Goal: Transaction & Acquisition: Subscribe to service/newsletter

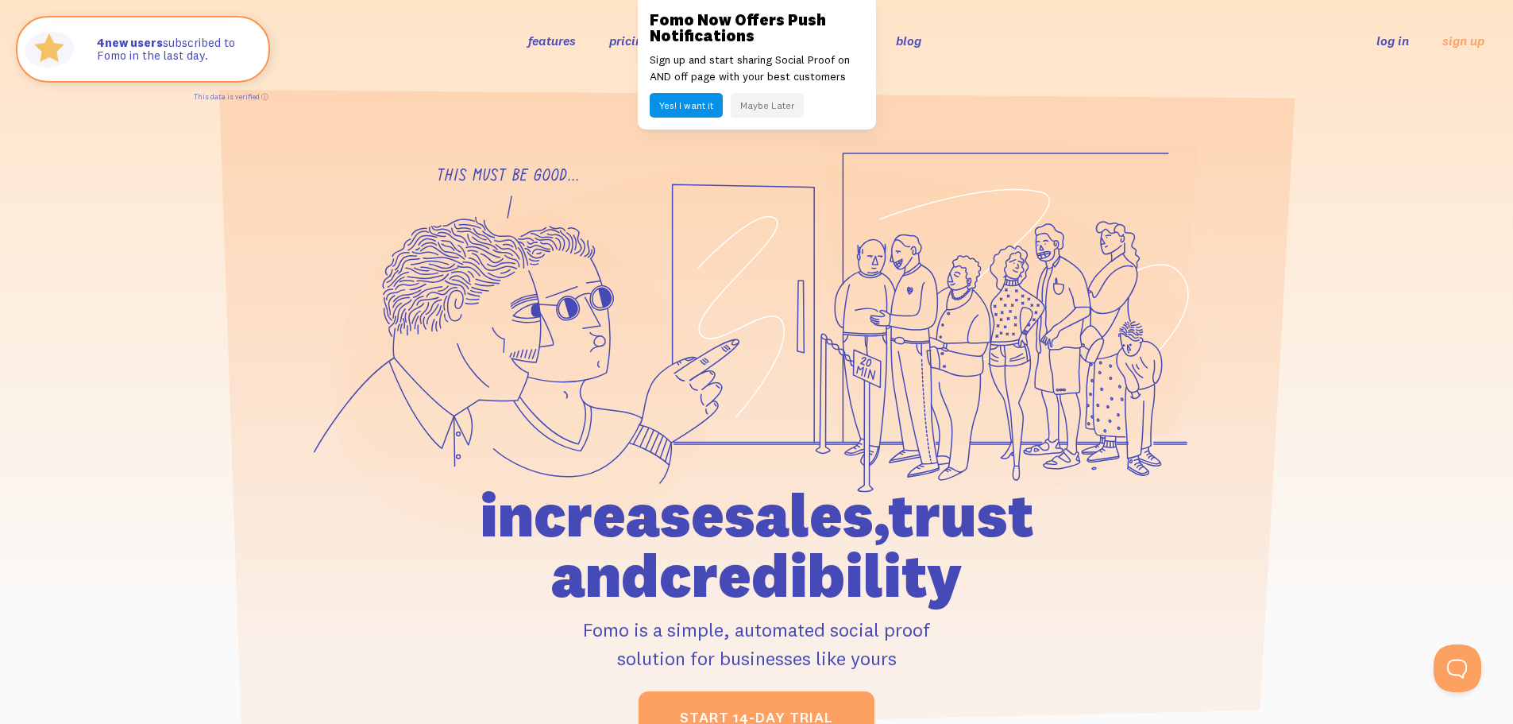
click at [779, 109] on button "Maybe Later" at bounding box center [767, 105] width 73 height 25
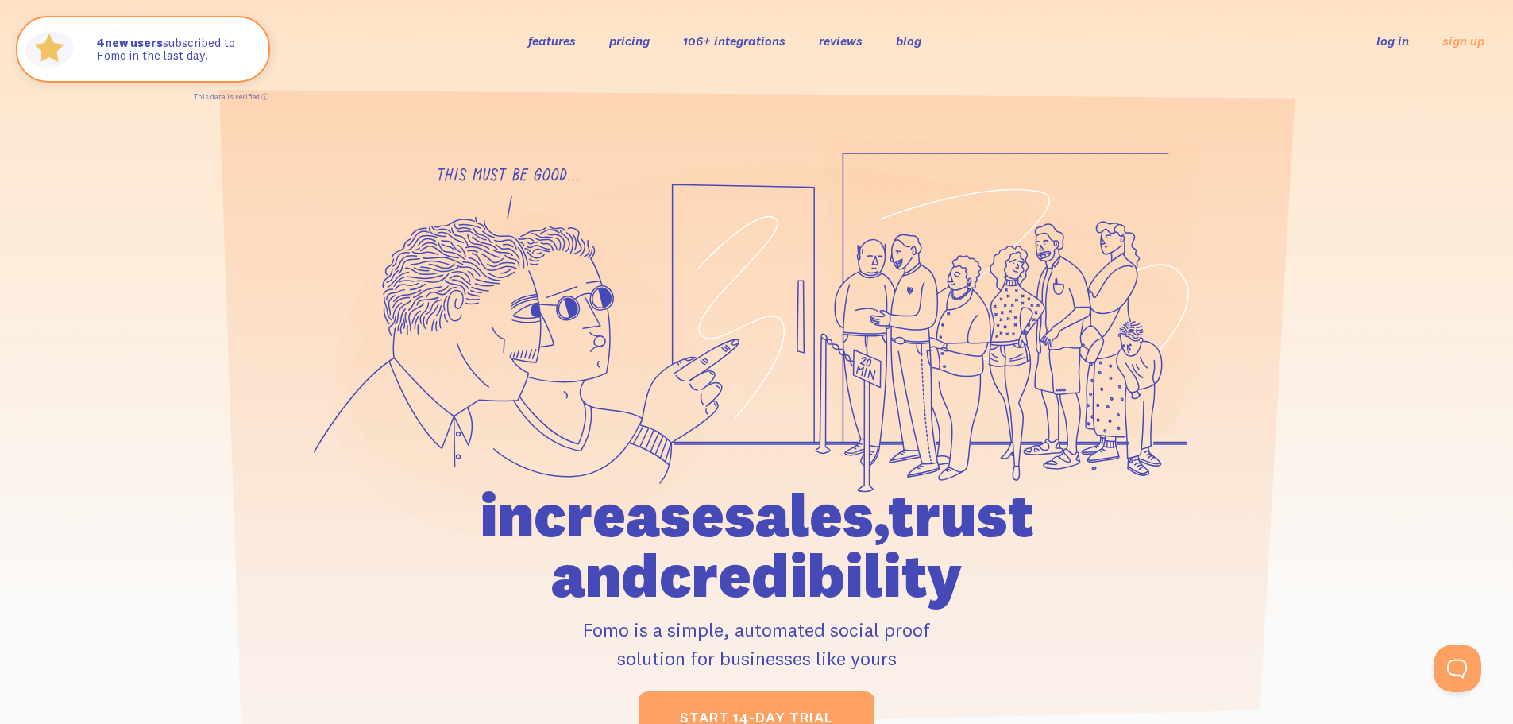
click at [633, 39] on link "pricing" at bounding box center [629, 41] width 41 height 16
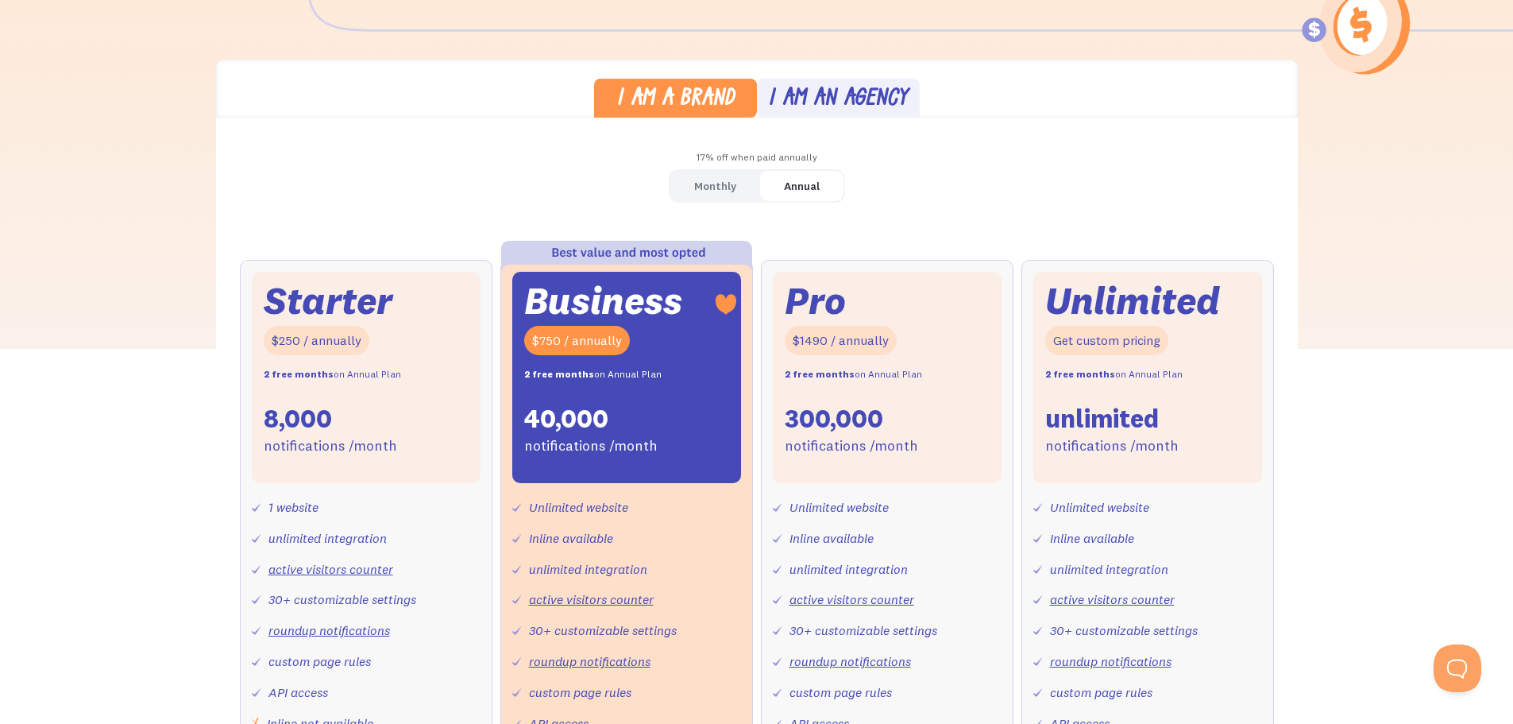
click at [715, 186] on div "Monthly" at bounding box center [715, 186] width 42 height 23
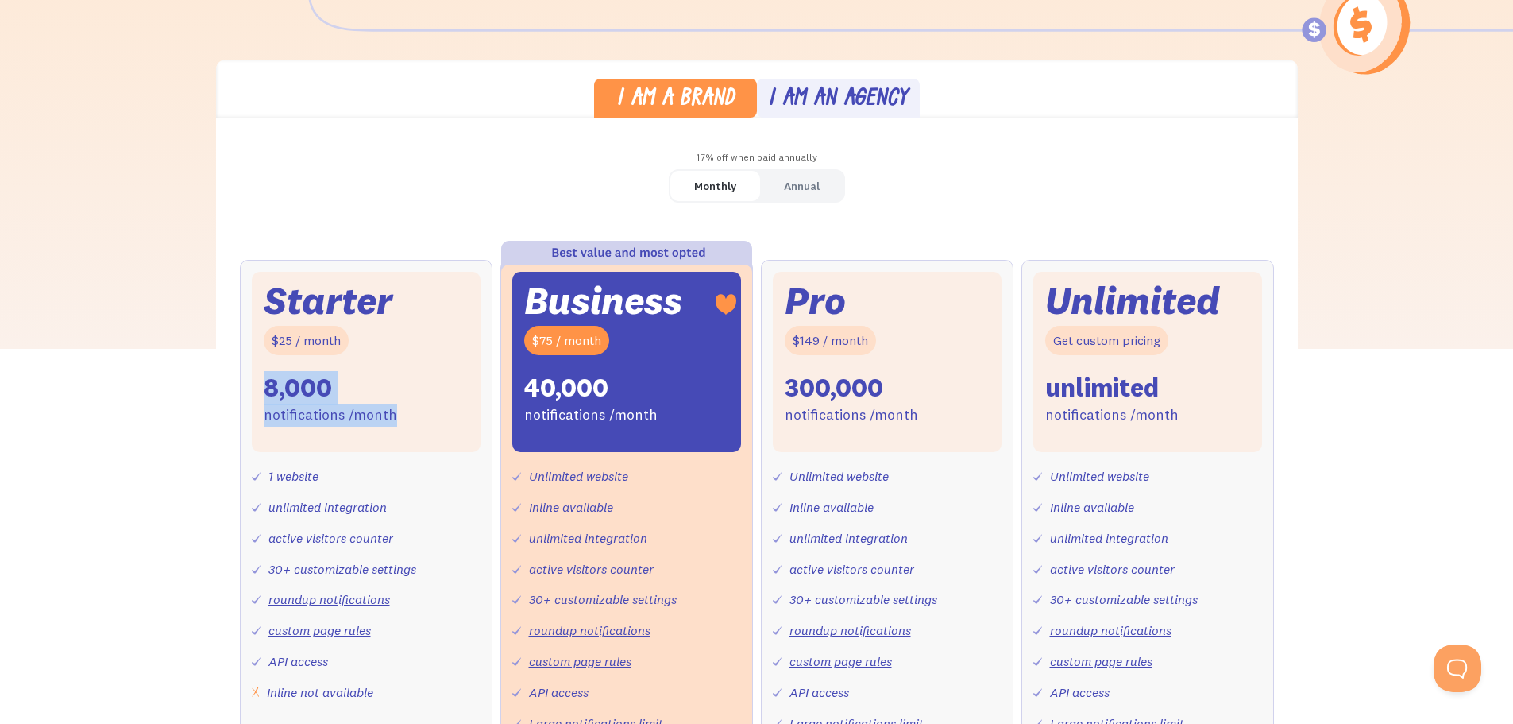
drag, startPoint x: 274, startPoint y: 388, endPoint x: 455, endPoint y: 418, distance: 183.6
click at [455, 418] on div "Starter $25 / month 8,000 notifications /month" at bounding box center [366, 362] width 229 height 180
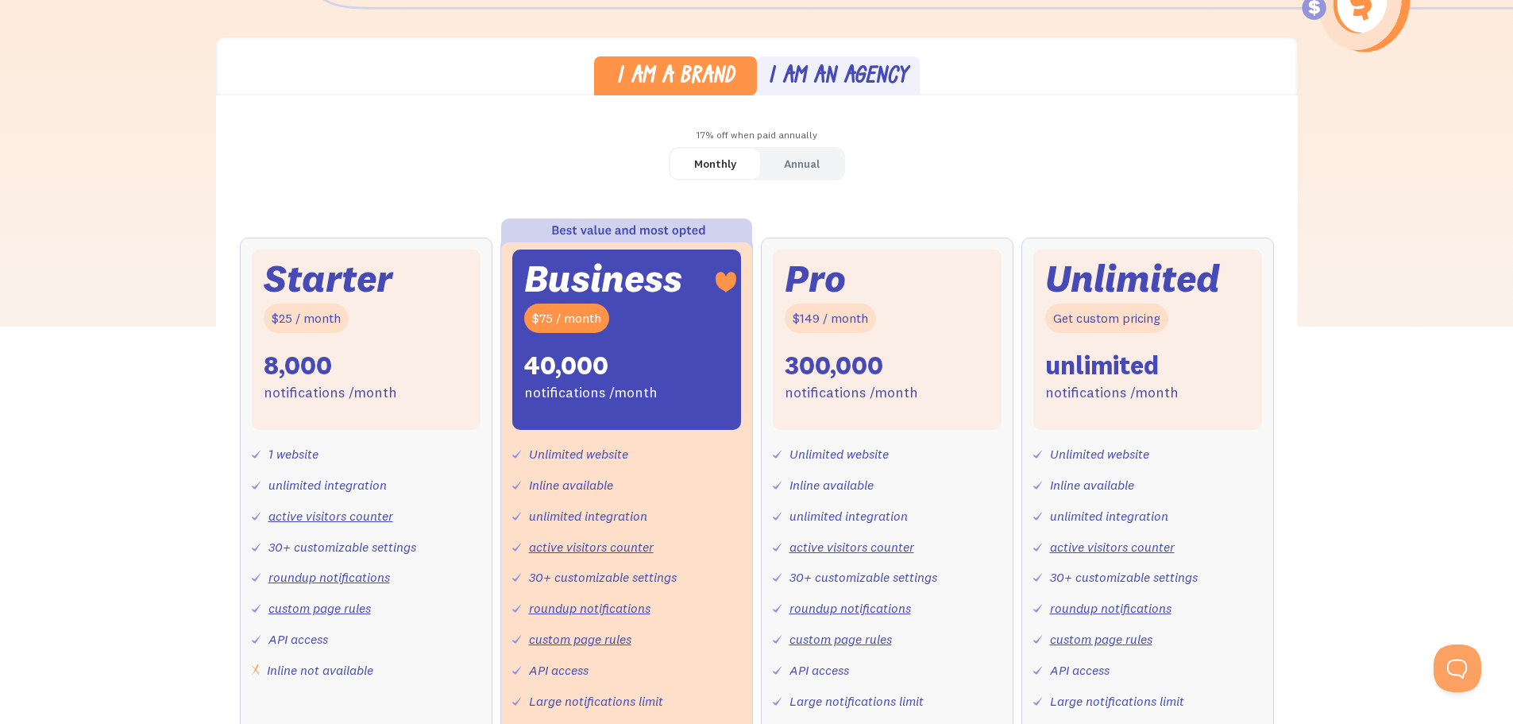
scroll to position [110, 0]
